Goal: Information Seeking & Learning: Compare options

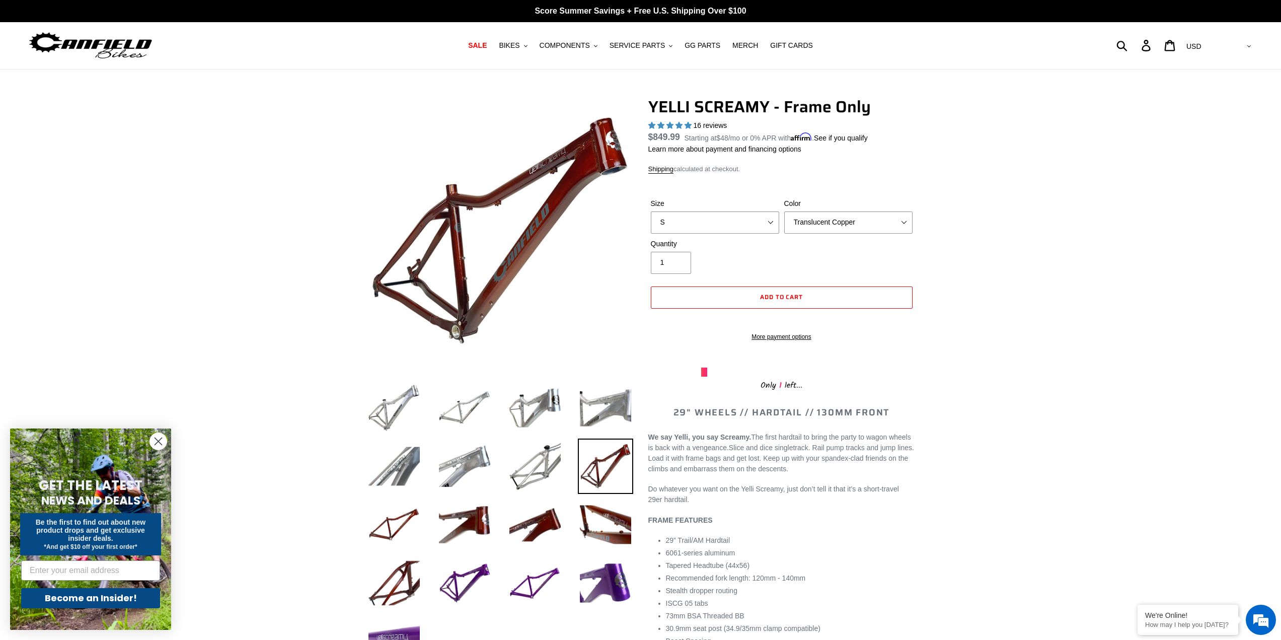
click at [830, 225] on select "Translucent Copper Purple Haze Raw" at bounding box center [848, 222] width 128 height 22
click at [784, 211] on select "Translucent Copper Purple Haze Raw" at bounding box center [848, 222] width 128 height 22
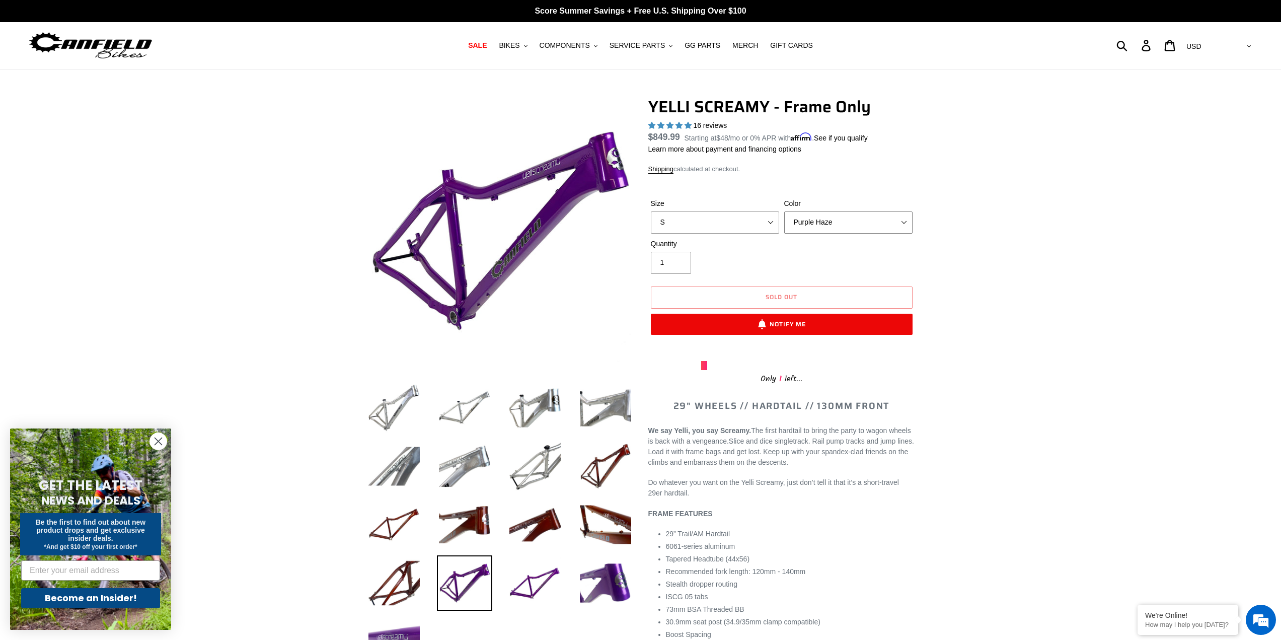
click at [828, 223] on select "Translucent Copper Purple Haze Raw" at bounding box center [848, 222] width 128 height 22
click at [784, 211] on select "Translucent Copper Purple Haze Raw" at bounding box center [848, 222] width 128 height 22
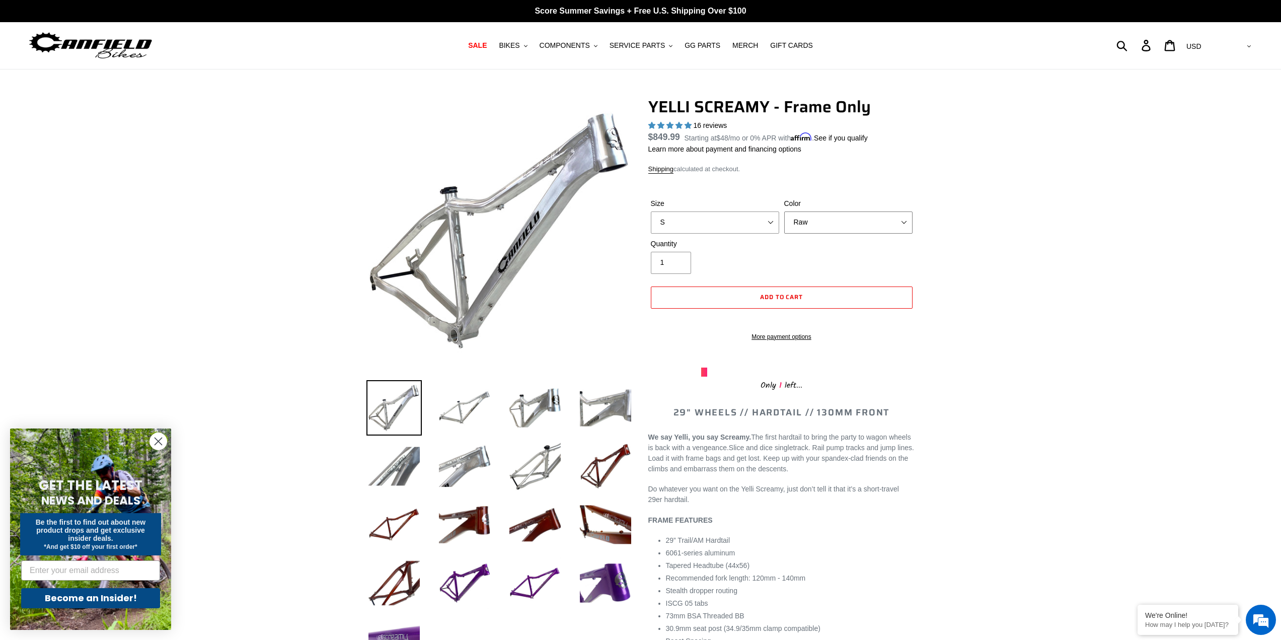
click at [821, 226] on select "Translucent Copper Purple Haze Raw" at bounding box center [848, 222] width 128 height 22
click at [784, 211] on select "Translucent Copper Purple Haze Raw" at bounding box center [848, 222] width 128 height 22
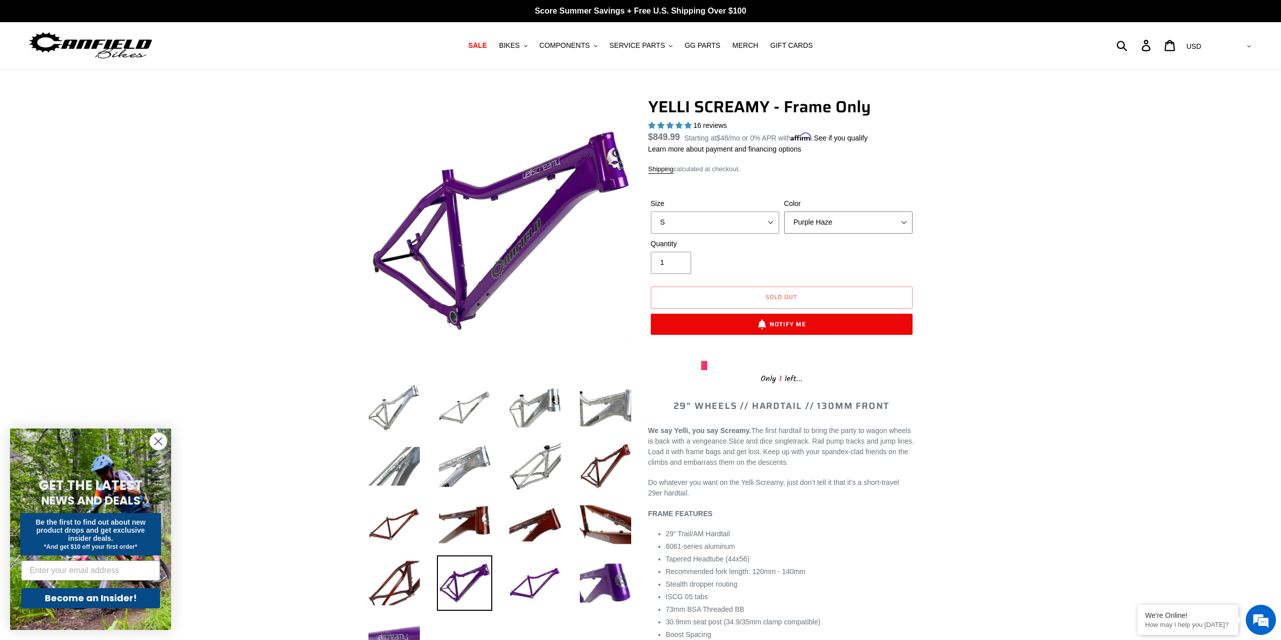
click at [834, 214] on select "Translucent Copper Purple Haze Raw" at bounding box center [848, 222] width 128 height 22
click at [784, 211] on select "Translucent Copper Purple Haze Raw" at bounding box center [848, 222] width 128 height 22
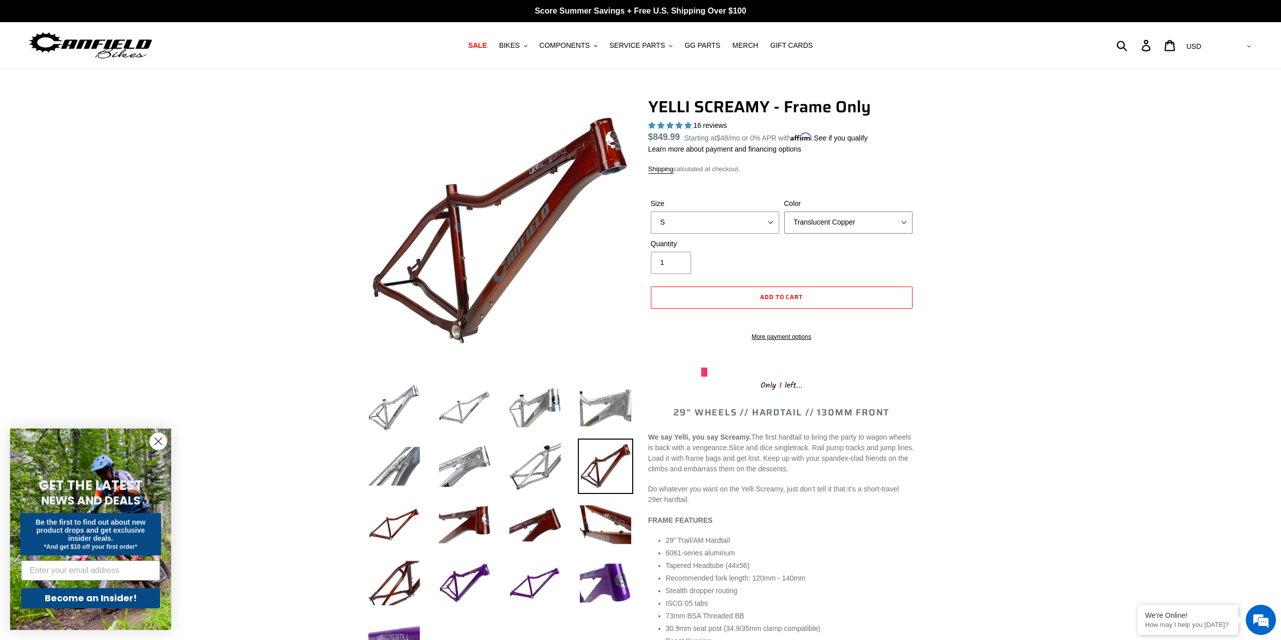
click at [822, 218] on select "Translucent Copper Purple Haze Raw" at bounding box center [848, 222] width 128 height 22
click at [784, 211] on select "Translucent Copper Purple Haze Raw" at bounding box center [848, 222] width 128 height 22
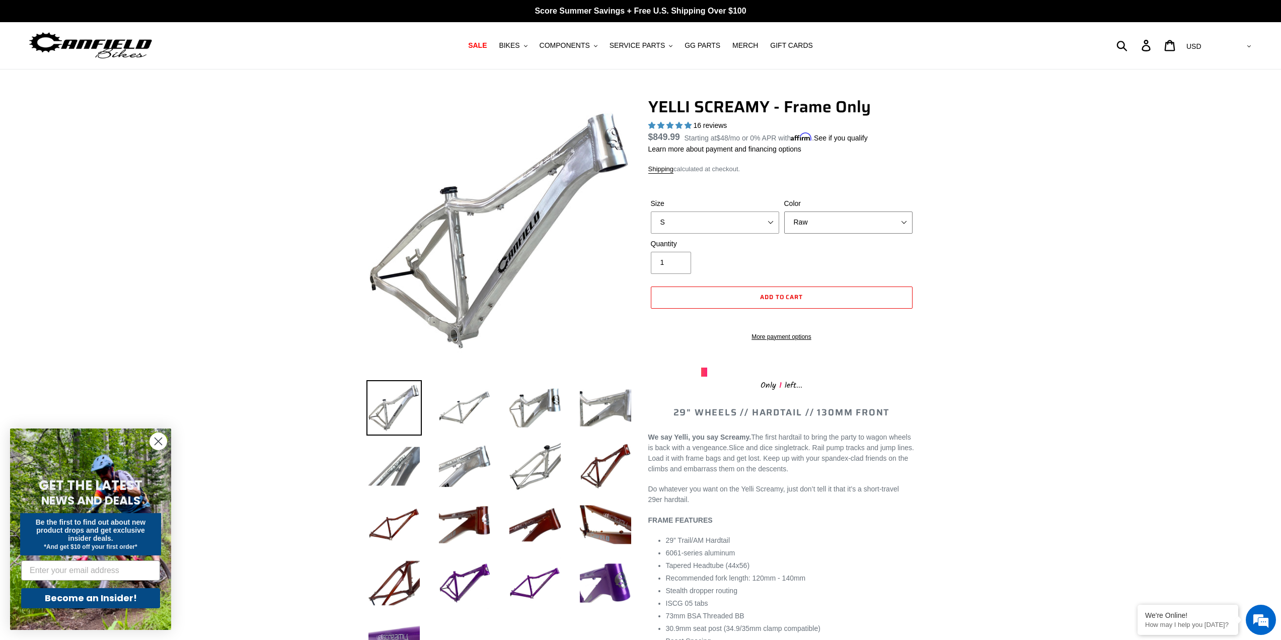
click at [820, 224] on select "Translucent Copper Purple Haze Raw" at bounding box center [848, 222] width 128 height 22
select select "Translucent Copper"
click at [784, 211] on select "Translucent Copper Purple Haze Raw" at bounding box center [848, 222] width 128 height 22
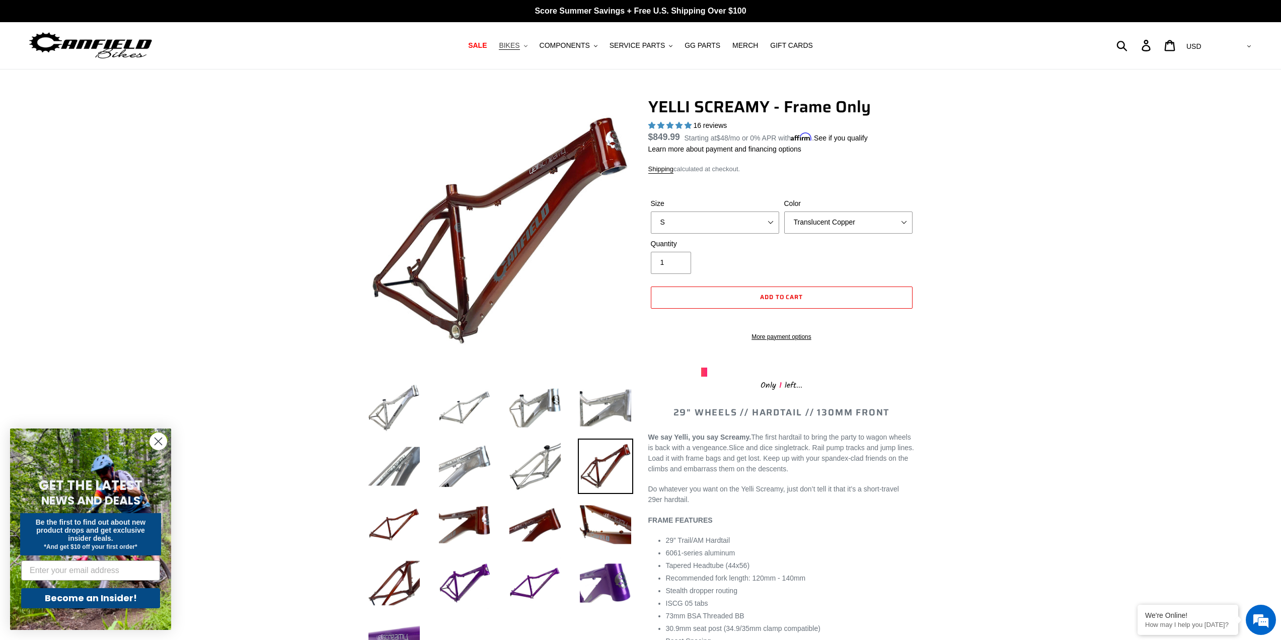
click at [532, 48] on button "BIKES .cls-1{fill:#231f20}" at bounding box center [513, 46] width 38 height 14
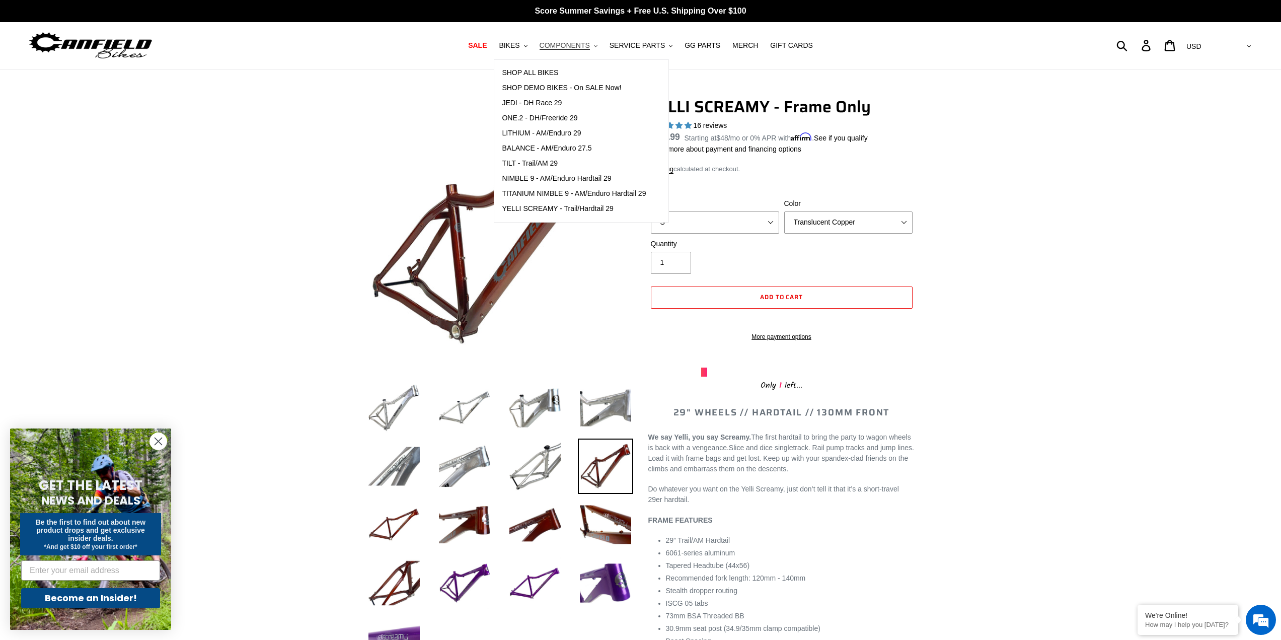
click at [601, 48] on button "COMPONENTS .cls-1{fill:#231f20}" at bounding box center [569, 46] width 68 height 14
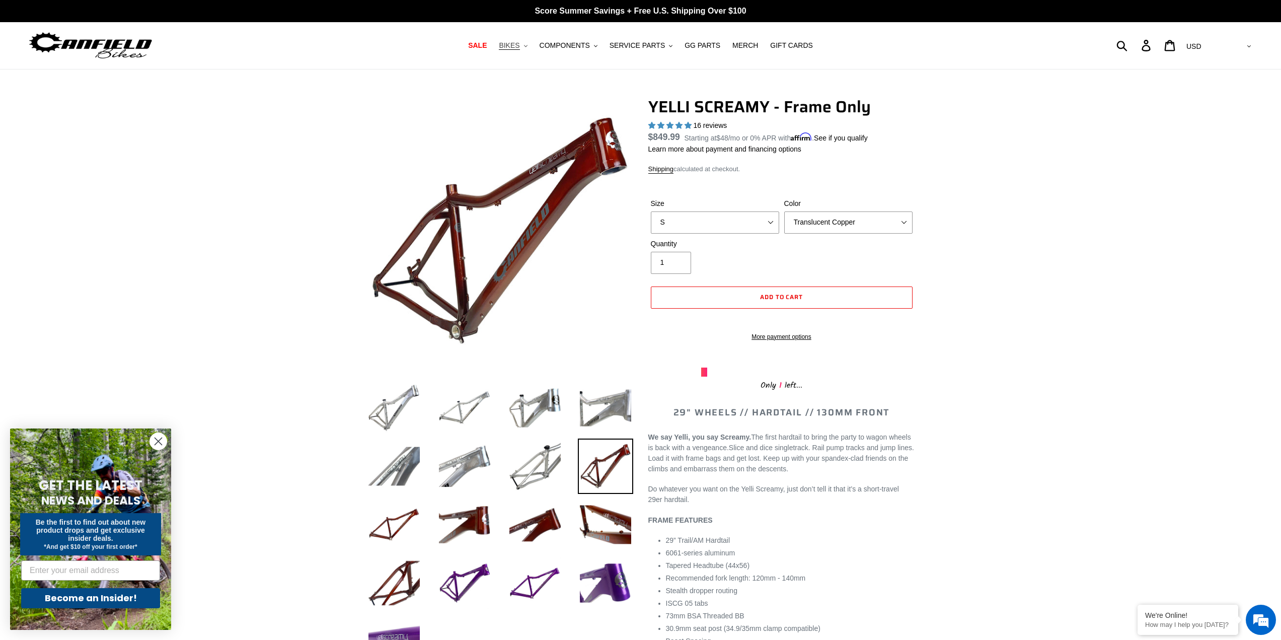
click at [528, 47] on icon ".cls-1{fill:#231f20}" at bounding box center [526, 46] width 4 height 4
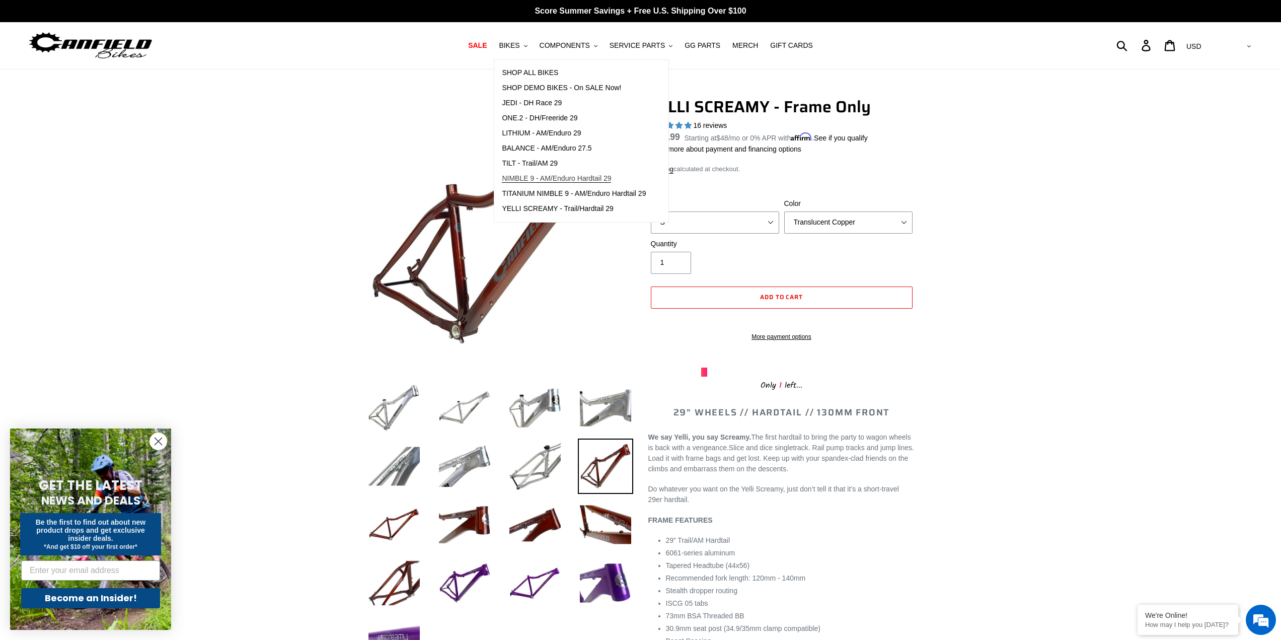
click at [603, 176] on span "NIMBLE 9 - AM/Enduro Hardtail 29" at bounding box center [556, 178] width 109 height 9
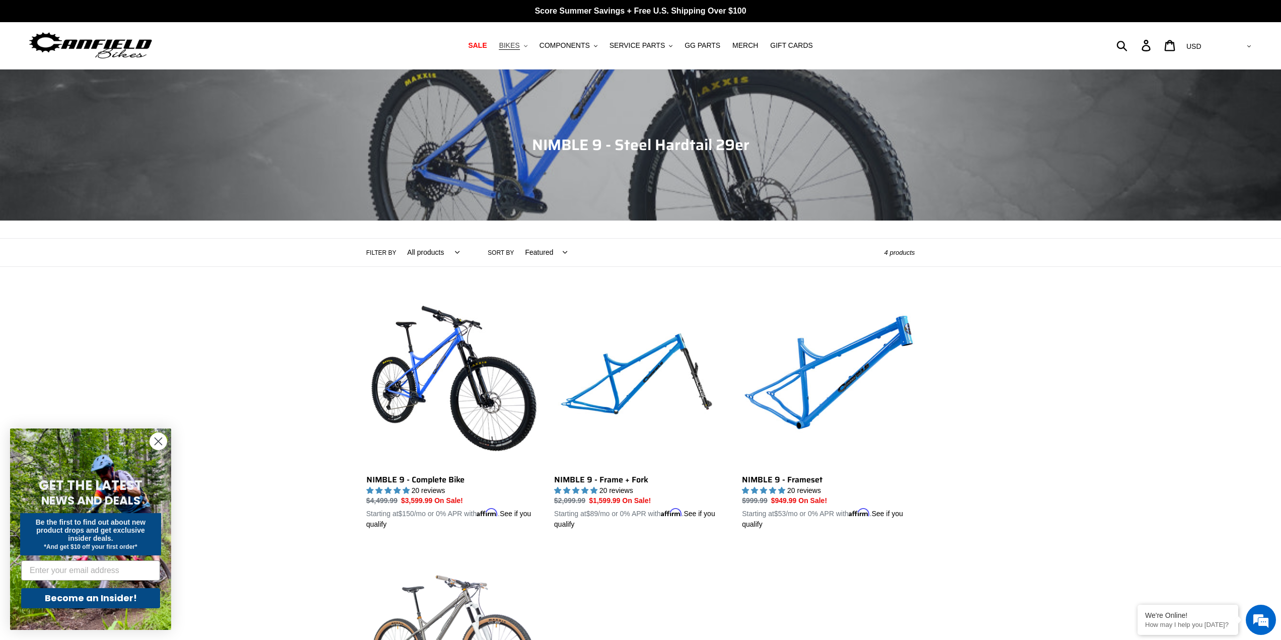
click at [528, 44] on icon ".cls-1{fill:#231f20}" at bounding box center [526, 46] width 4 height 4
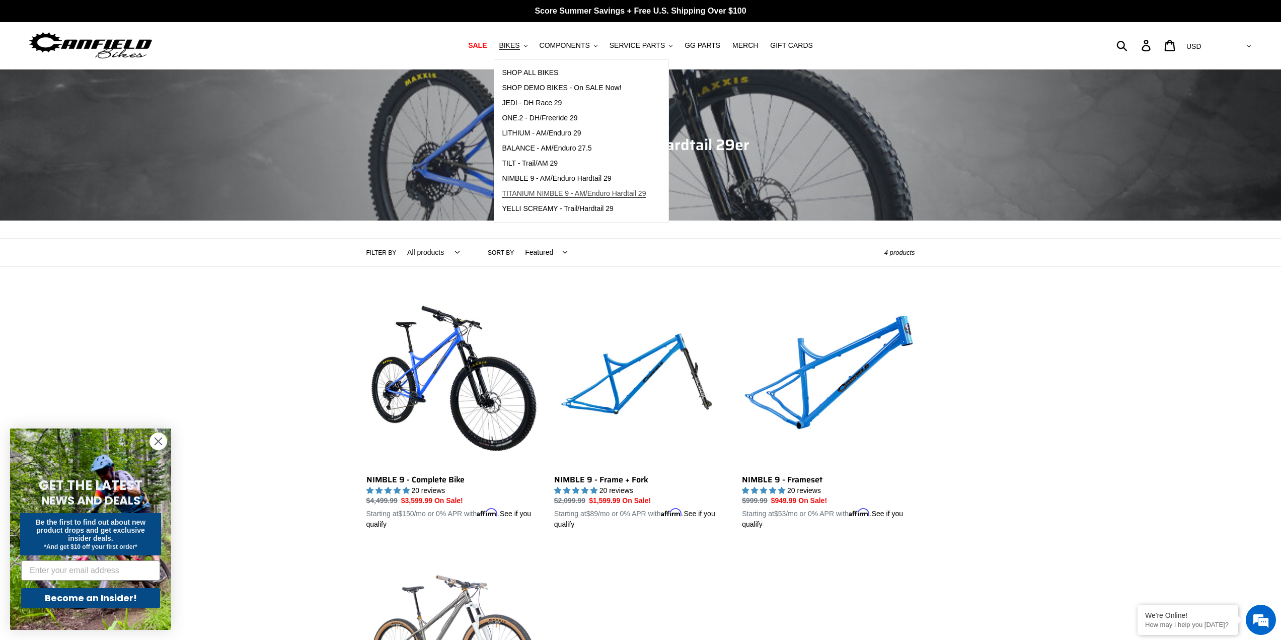
click at [644, 196] on span "TITANIUM NIMBLE 9 - AM/Enduro Hardtail 29" at bounding box center [574, 193] width 144 height 9
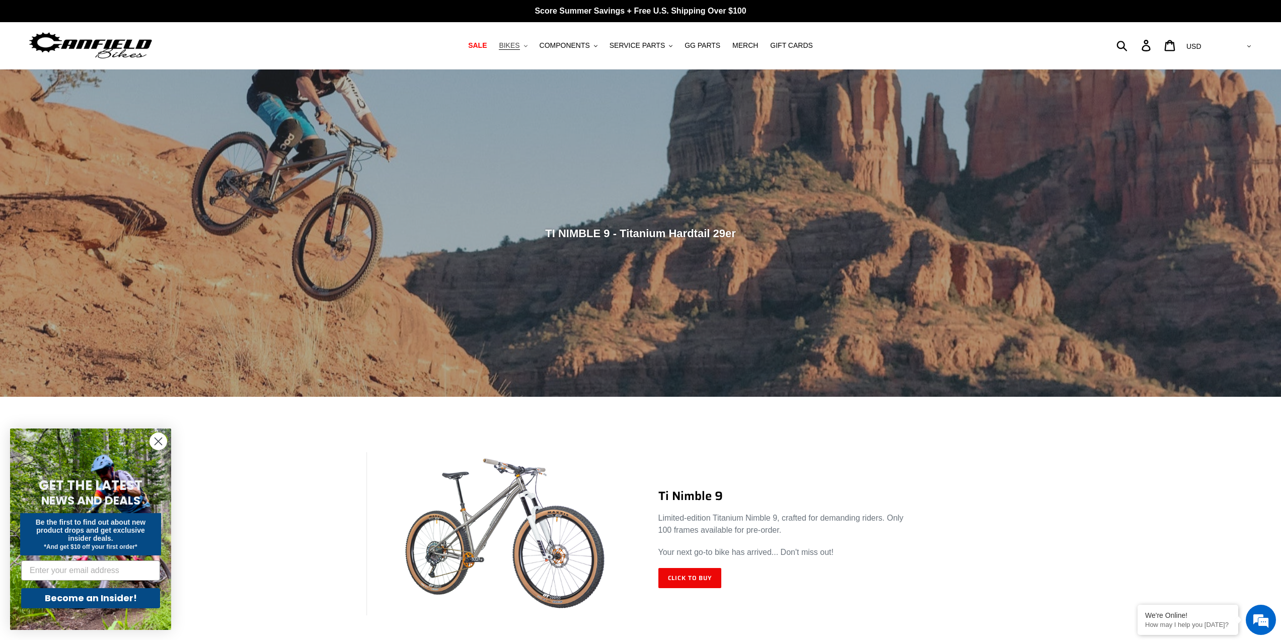
click at [528, 46] on icon ".cls-1{fill:#231f20}" at bounding box center [526, 46] width 4 height 4
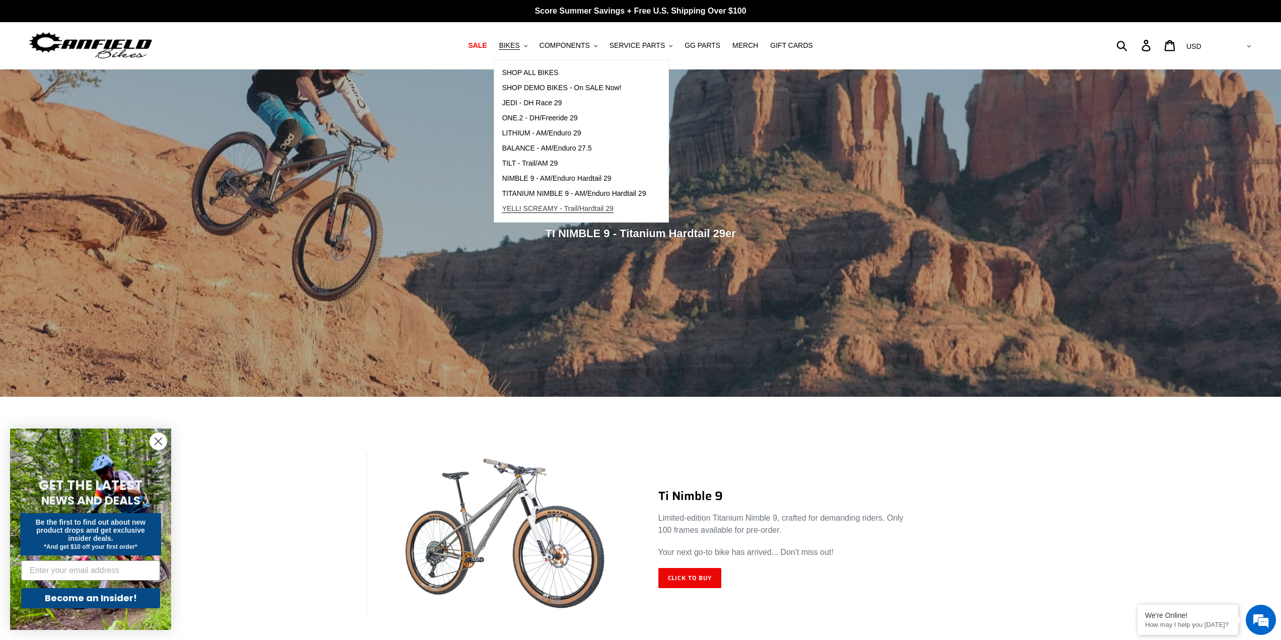
click at [591, 208] on span "YELLI SCREAMY - Trail/Hardtail 29" at bounding box center [558, 208] width 112 height 9
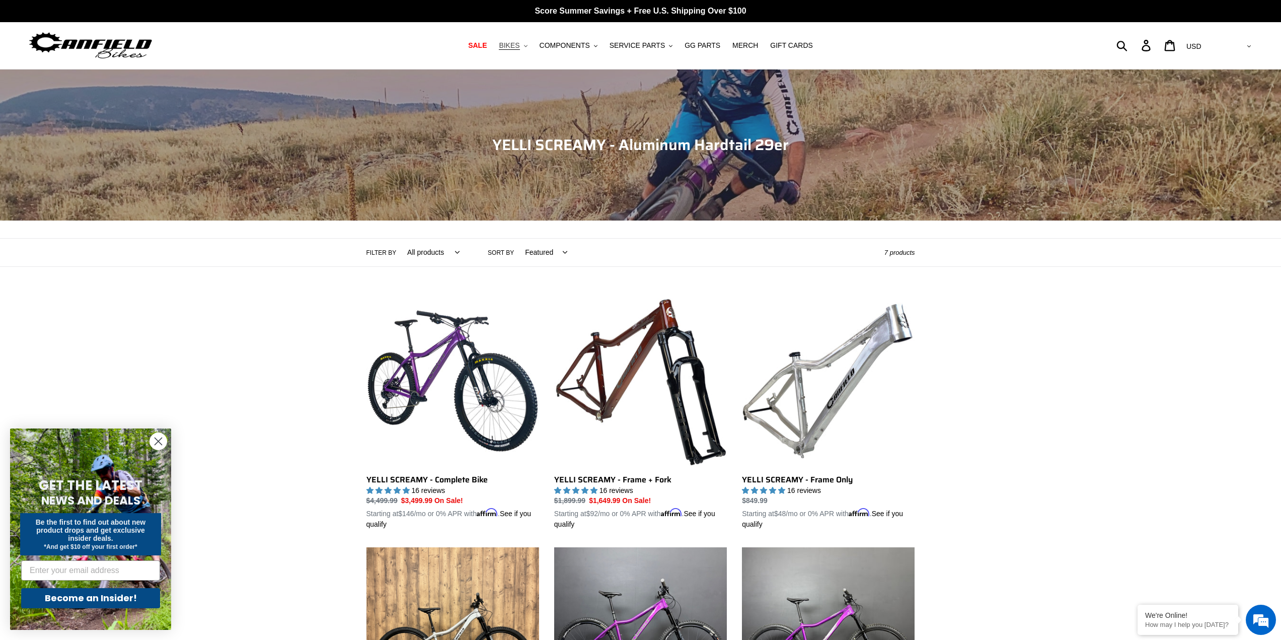
click at [532, 46] on button "BIKES .cls-1{fill:#231f20}" at bounding box center [513, 46] width 38 height 14
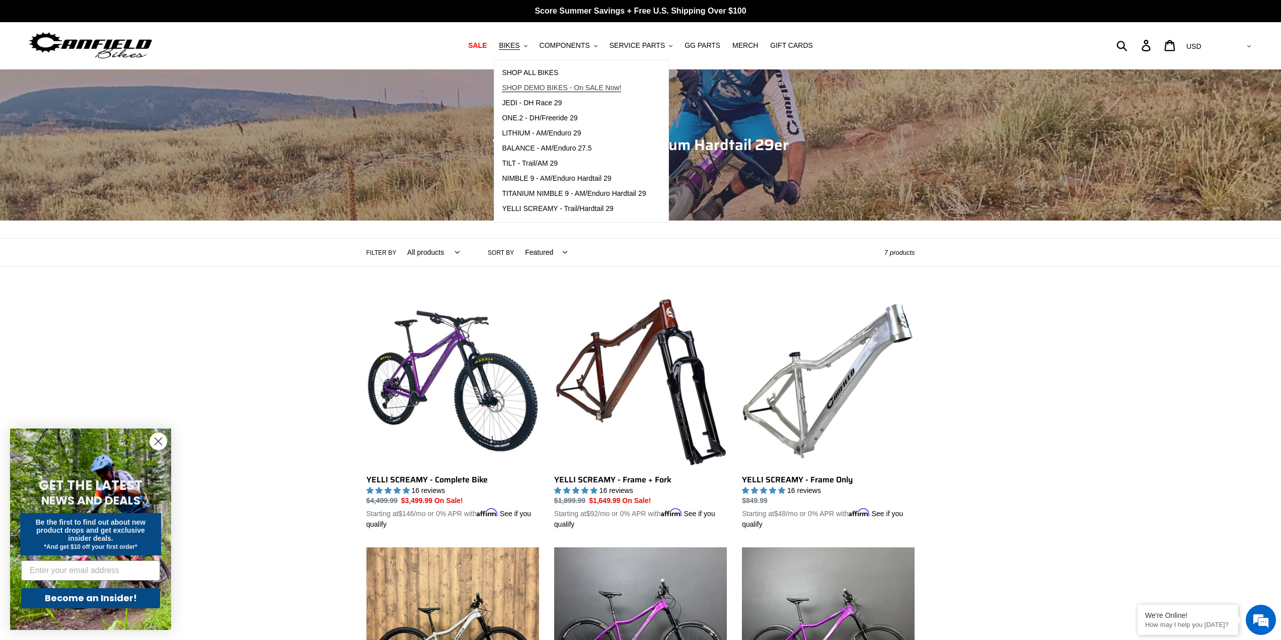
click at [532, 90] on span "SHOP DEMO BIKES - On SALE Now!" at bounding box center [561, 88] width 119 height 9
